Goal: Navigation & Orientation: Find specific page/section

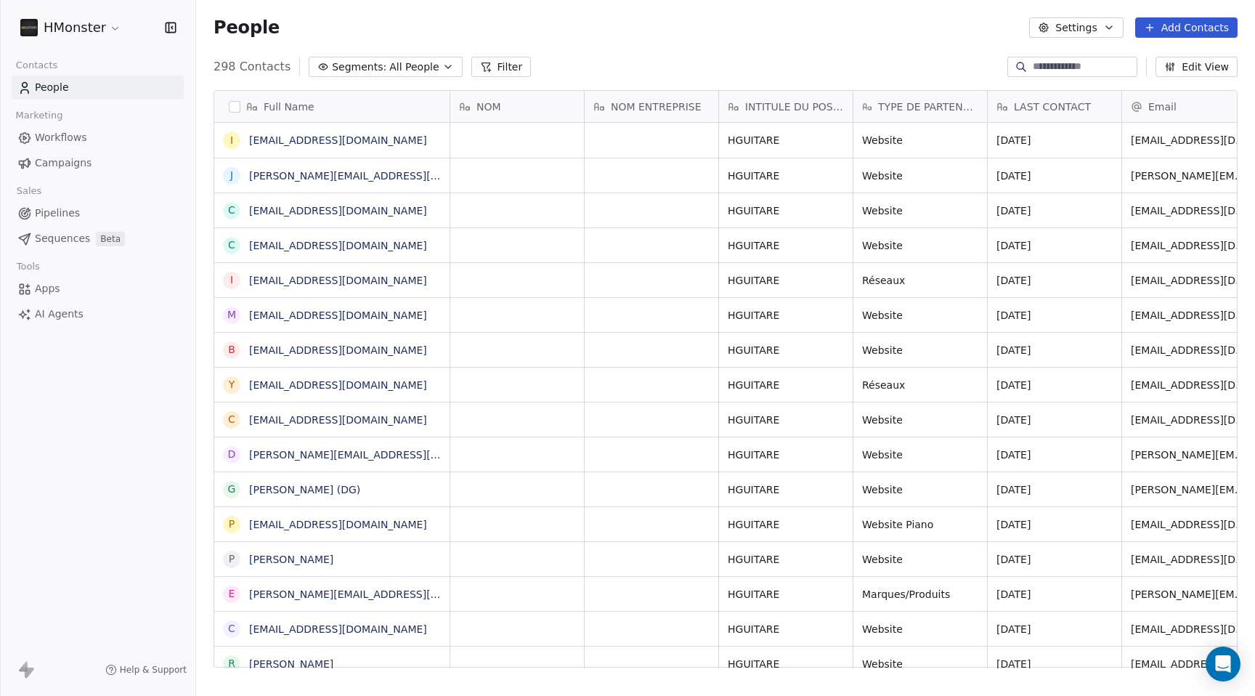
scroll to position [612, 1059]
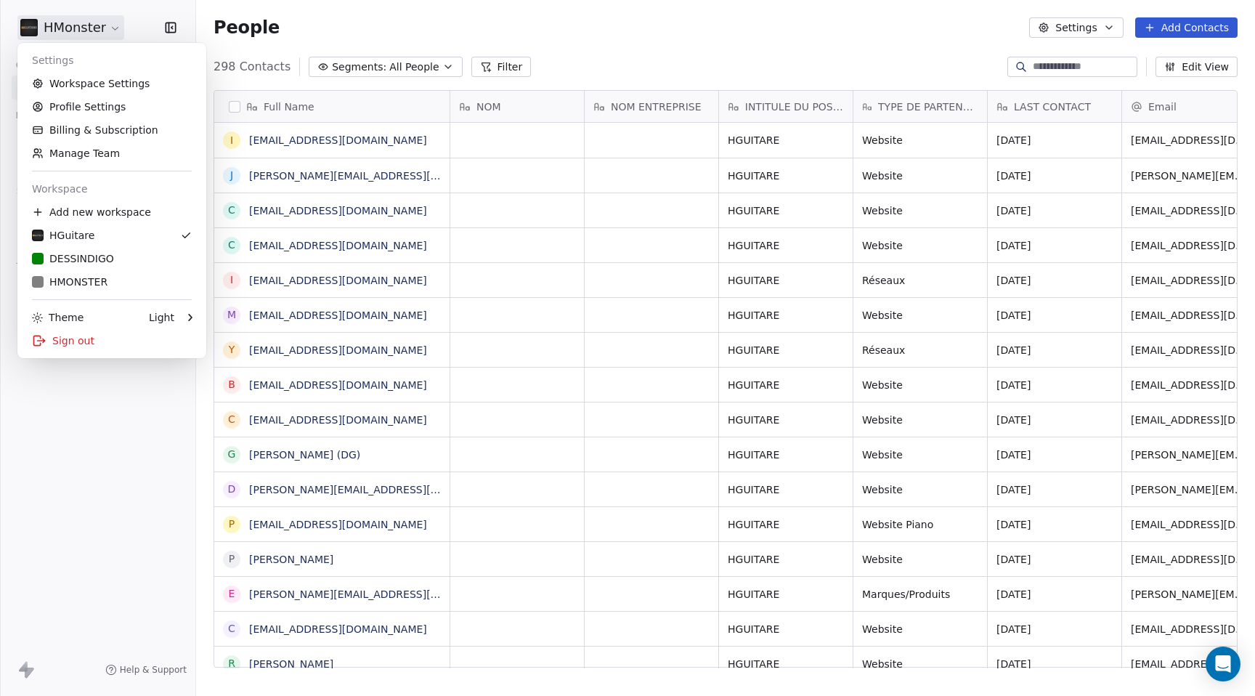
click at [105, 25] on html "HMonster Contacts People Marketing Workflows Campaigns Sales Pipelines Sequence…" at bounding box center [627, 348] width 1255 height 696
click at [102, 255] on div "DESSINDIGO" at bounding box center [73, 258] width 82 height 15
